Goal: Transaction & Acquisition: Purchase product/service

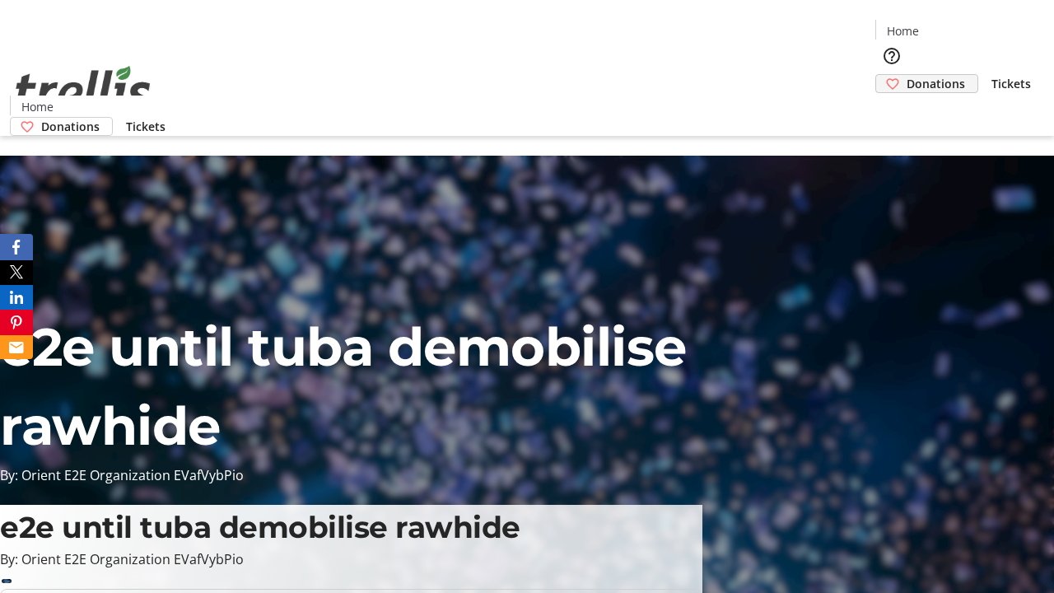
click at [906, 75] on span "Donations" at bounding box center [935, 83] width 58 height 17
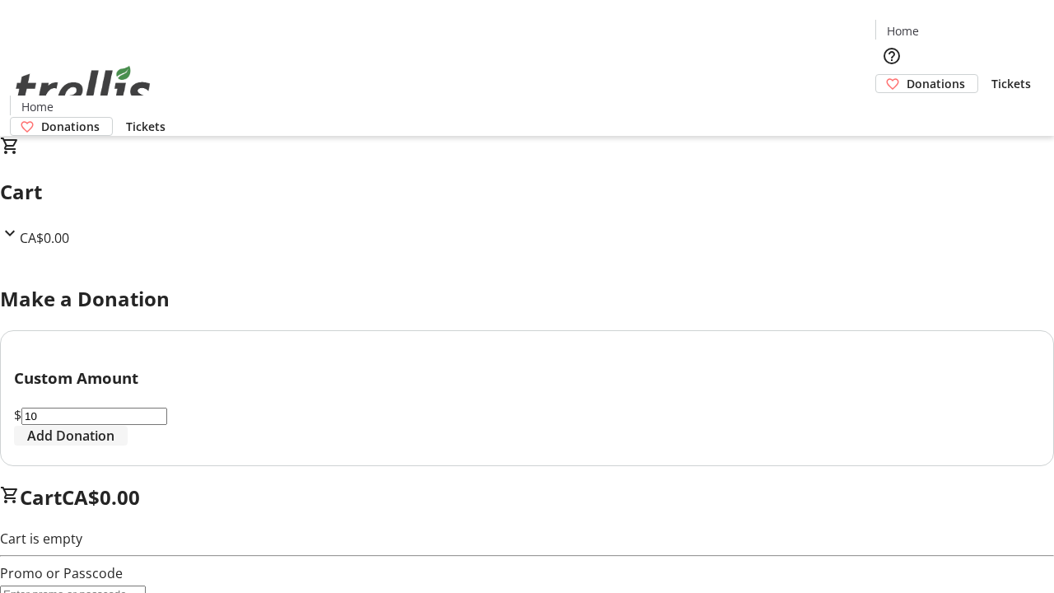
click at [114, 445] on span "Add Donation" at bounding box center [70, 436] width 87 height 20
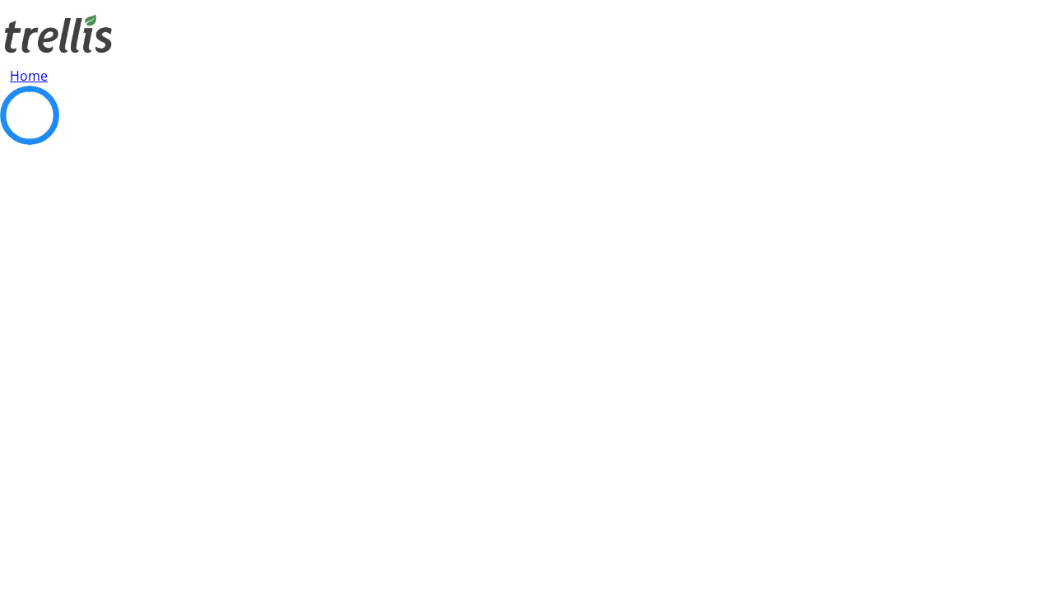
select select "CA"
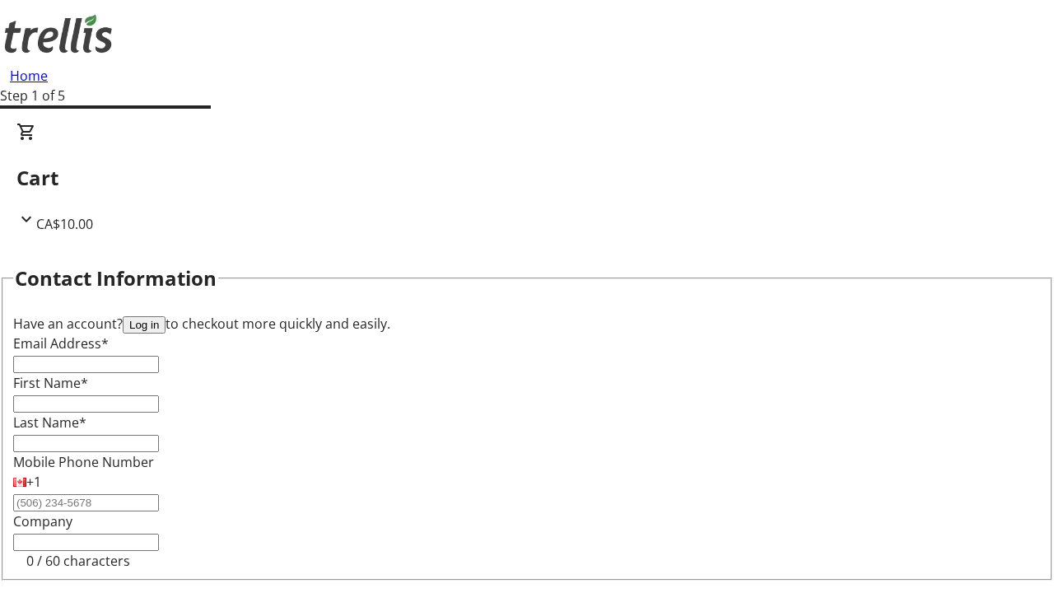
click at [165, 316] on button "Log in" at bounding box center [144, 324] width 43 height 17
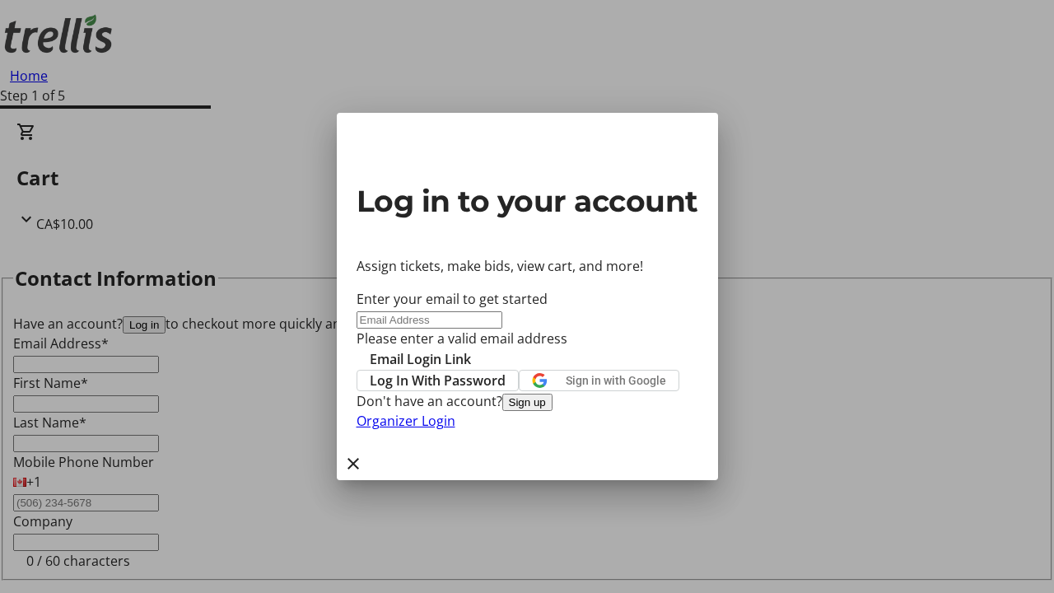
click at [552, 411] on button "Sign up" at bounding box center [527, 402] width 50 height 17
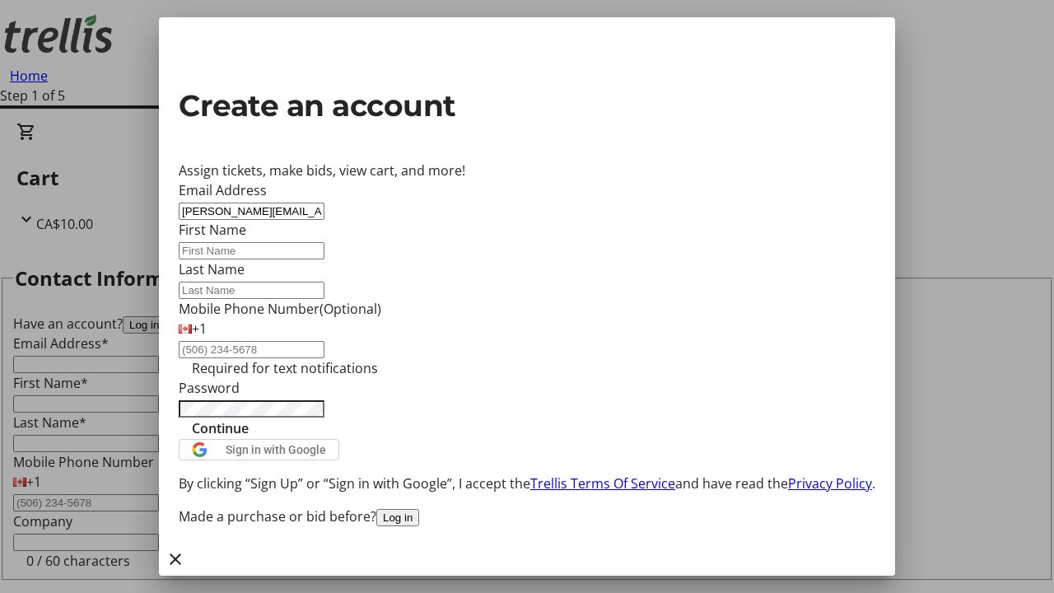
type input "[PERSON_NAME][EMAIL_ADDRESS][DOMAIN_NAME]"
type input "[PERSON_NAME]"
type input "Bahringer"
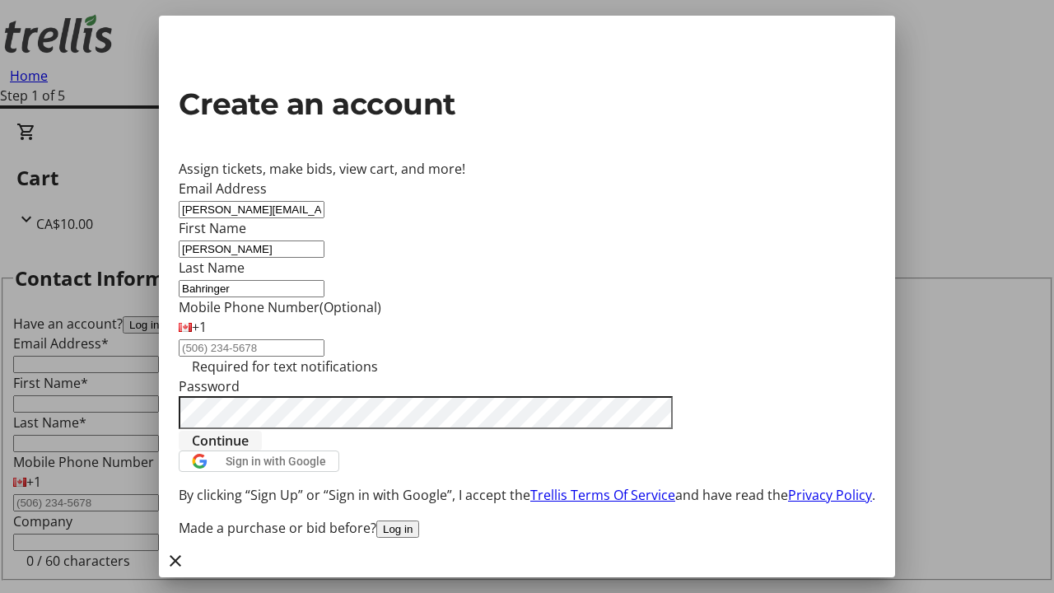
click at [249, 450] on span "Continue" at bounding box center [220, 441] width 57 height 20
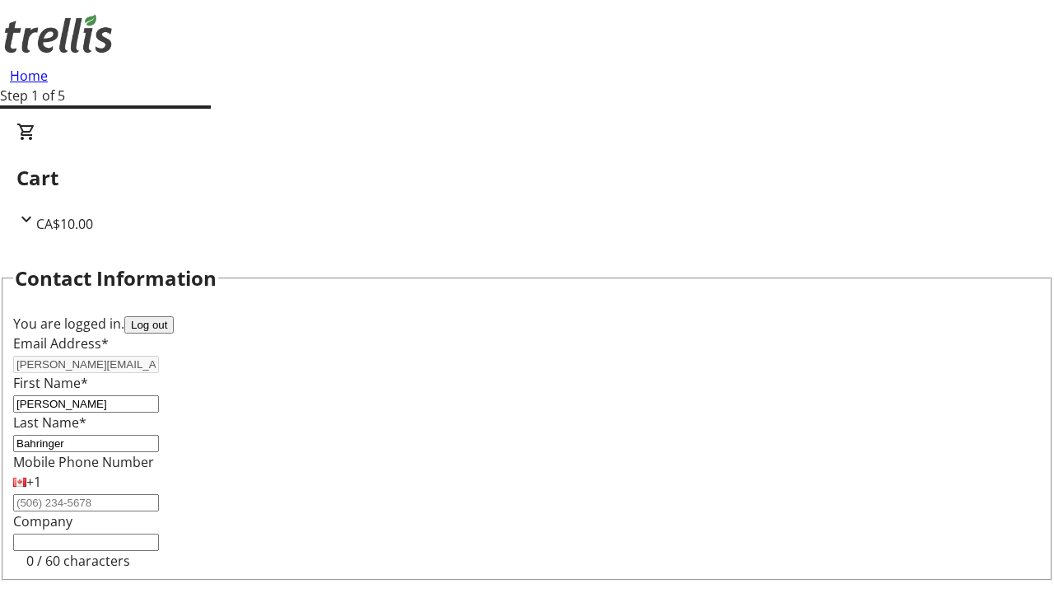
select select "CA"
select select "BC"
type input "Kelowna"
type input "V1Y 0C2"
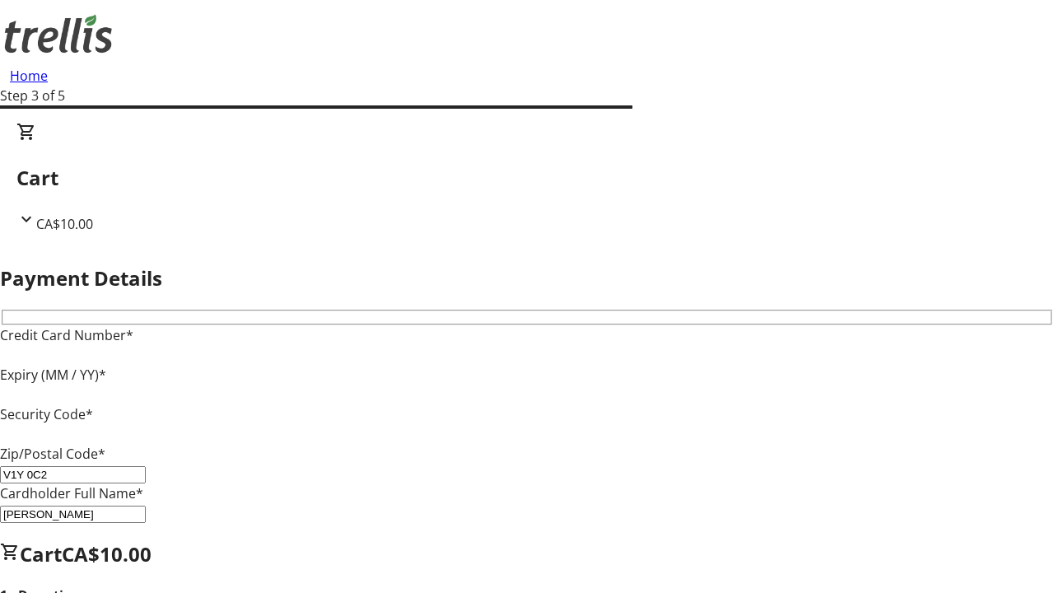
type input "V1Y 0C2"
